Goal: Task Accomplishment & Management: Use online tool/utility

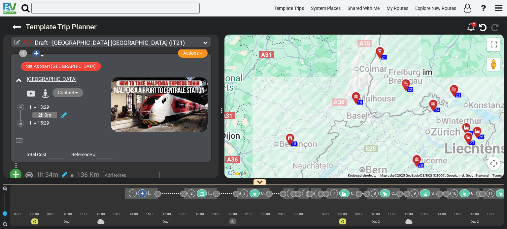
scroll to position [0, 450]
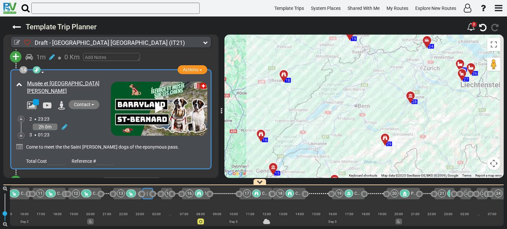
drag, startPoint x: 354, startPoint y: 140, endPoint x: 347, endPoint y: 75, distance: 64.7
click at [347, 75] on div "To activate drag with keyboard, press Alt + Enter. Once in keyboard drag state,…" at bounding box center [363, 107] width 279 height 144
click at [284, 8] on span "Template Trips" at bounding box center [289, 8] width 30 height 5
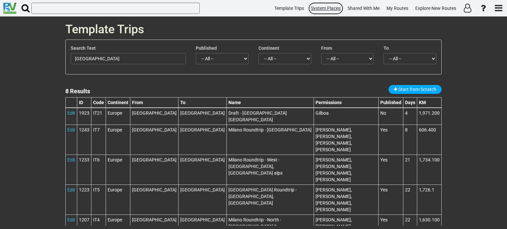
click at [315, 8] on span "System Places" at bounding box center [326, 8] width 30 height 5
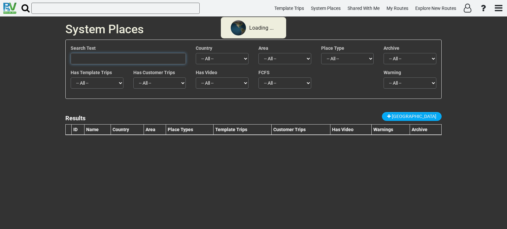
click at [97, 60] on input "text" at bounding box center [128, 58] width 115 height 11
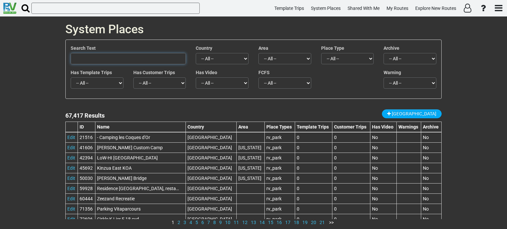
type input "ע"
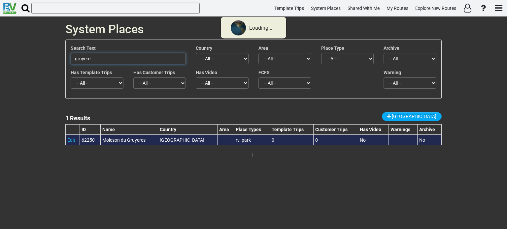
type input "gruyere"
click at [71, 141] on link "Edit" at bounding box center [71, 140] width 8 height 5
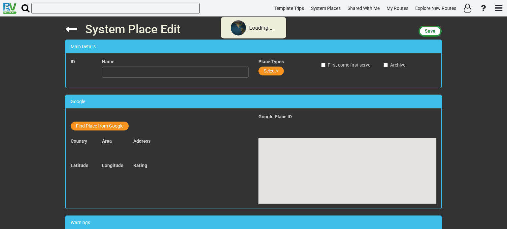
type input "Moleson du Gruyeres"
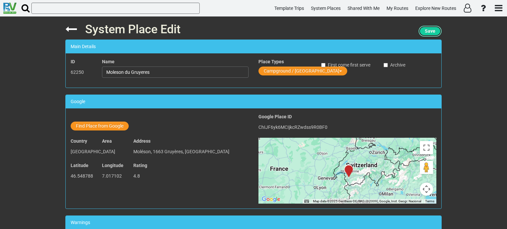
click at [432, 31] on span "Save" at bounding box center [430, 30] width 11 height 5
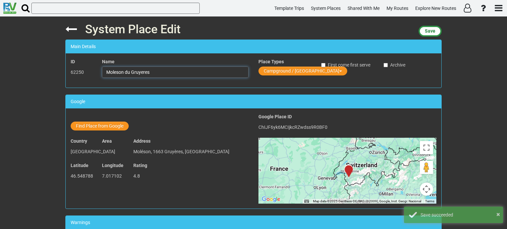
drag, startPoint x: 149, startPoint y: 71, endPoint x: 103, endPoint y: 73, distance: 46.2
click at [103, 73] on input "Moleson du Gruyeres" at bounding box center [175, 72] width 147 height 11
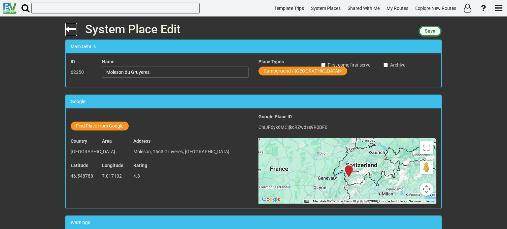
click at [70, 30] on icon at bounding box center [71, 29] width 12 height 12
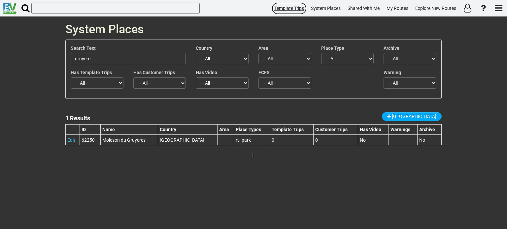
click at [290, 7] on span "Template Trips" at bounding box center [289, 8] width 30 height 5
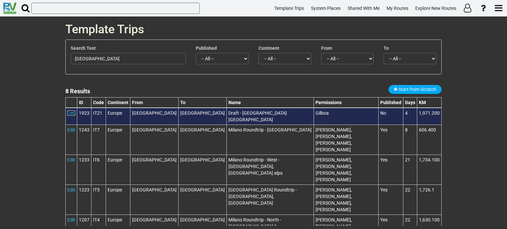
click at [71, 112] on link "Edit" at bounding box center [71, 113] width 8 height 5
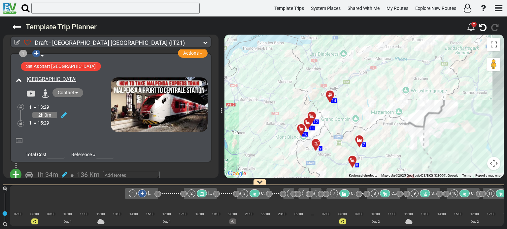
drag, startPoint x: 368, startPoint y: 88, endPoint x: 335, endPoint y: 147, distance: 67.2
click at [335, 147] on div "To activate drag with keyboard, press Alt + Enter. Once in keyboard drag state,…" at bounding box center [363, 107] width 279 height 144
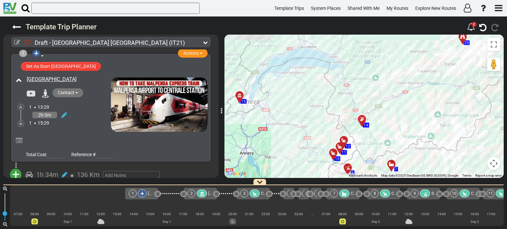
drag, startPoint x: 359, startPoint y: 135, endPoint x: 390, endPoint y: 132, distance: 30.9
click at [390, 132] on div "To activate drag with keyboard, press Alt + Enter. Once in keyboard drag state,…" at bounding box center [363, 107] width 279 height 144
click at [360, 120] on div at bounding box center [363, 122] width 11 height 10
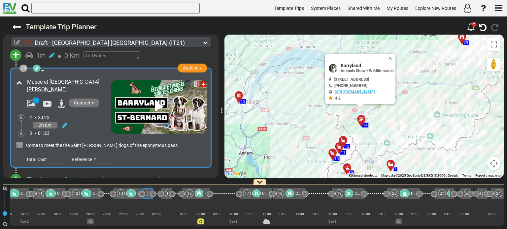
scroll to position [1755, 0]
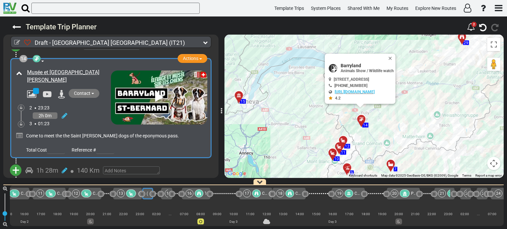
click at [17, 163] on span "+" at bounding box center [15, 170] width 7 height 15
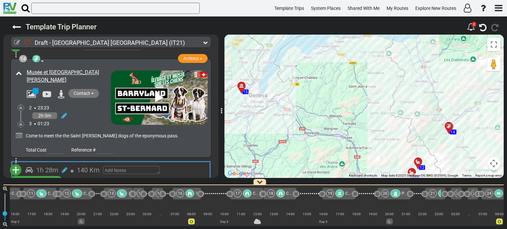
scroll to position [0, 461]
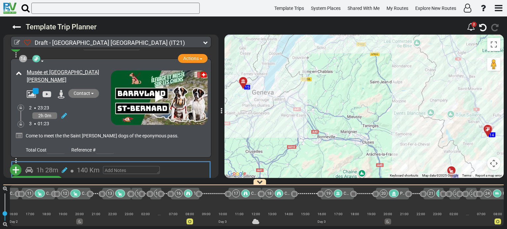
click at [48, 187] on li "Add Campground" at bounding box center [36, 191] width 52 height 9
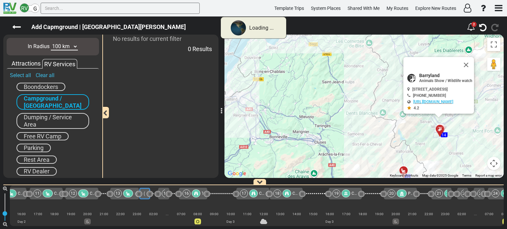
scroll to position [0, 450]
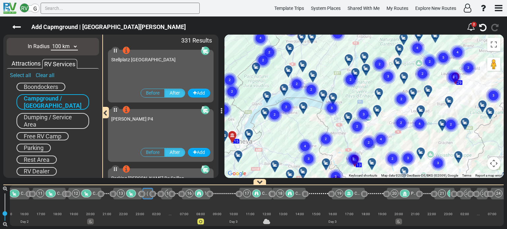
drag, startPoint x: 374, startPoint y: 66, endPoint x: 337, endPoint y: 144, distance: 86.3
click at [337, 144] on div "To activate drag with keyboard, press Alt + Enter. Once in keyboard drag state,…" at bounding box center [363, 107] width 279 height 144
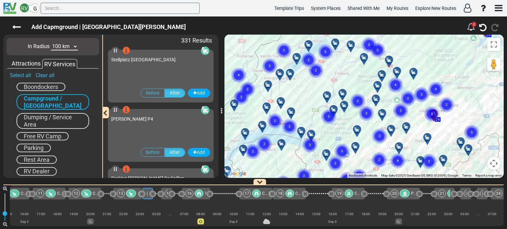
drag, startPoint x: 386, startPoint y: 114, endPoint x: 362, endPoint y: 153, distance: 45.3
click at [362, 153] on div "To activate drag with keyboard, press Alt + Enter. Once in keyboard drag state,…" at bounding box center [363, 107] width 279 height 144
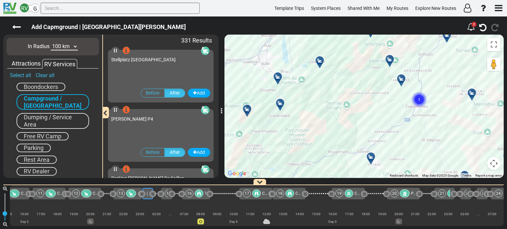
click at [280, 79] on div at bounding box center [280, 79] width 11 height 10
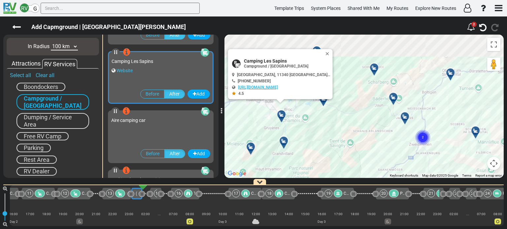
scroll to position [6416, 0]
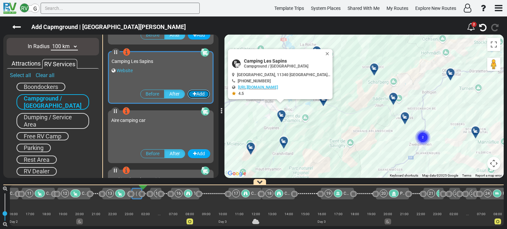
click at [199, 94] on button "Add" at bounding box center [198, 94] width 22 height 9
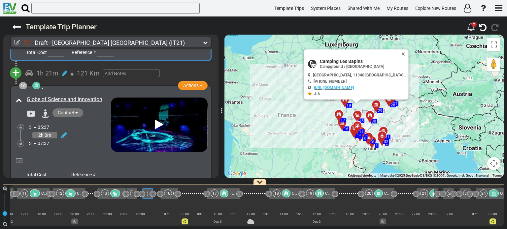
scroll to position [1911, 0]
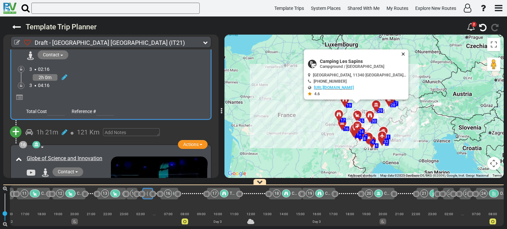
click at [401, 52] on button "Close" at bounding box center [405, 54] width 8 height 9
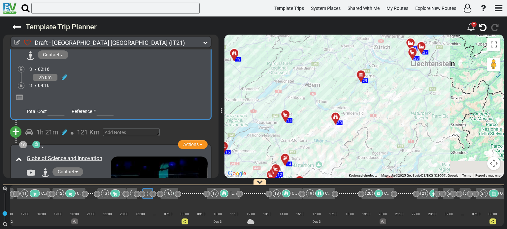
drag, startPoint x: 366, startPoint y: 137, endPoint x: 422, endPoint y: 73, distance: 84.9
click at [422, 73] on div "To activate drag with keyboard, press Alt + Enter. Once in keyboard drag state,…" at bounding box center [363, 107] width 279 height 144
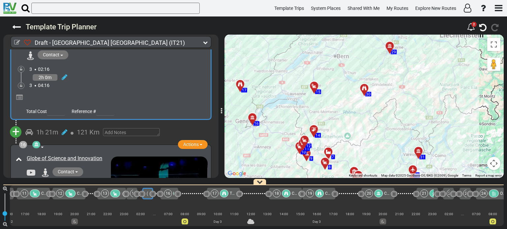
drag, startPoint x: 418, startPoint y: 91, endPoint x: 448, endPoint y: 62, distance: 42.2
click at [448, 62] on div "To activate drag with keyboard, press Alt + Enter. Once in keyboard drag state,…" at bounding box center [363, 107] width 279 height 144
